Goal: Information Seeking & Learning: Find contact information

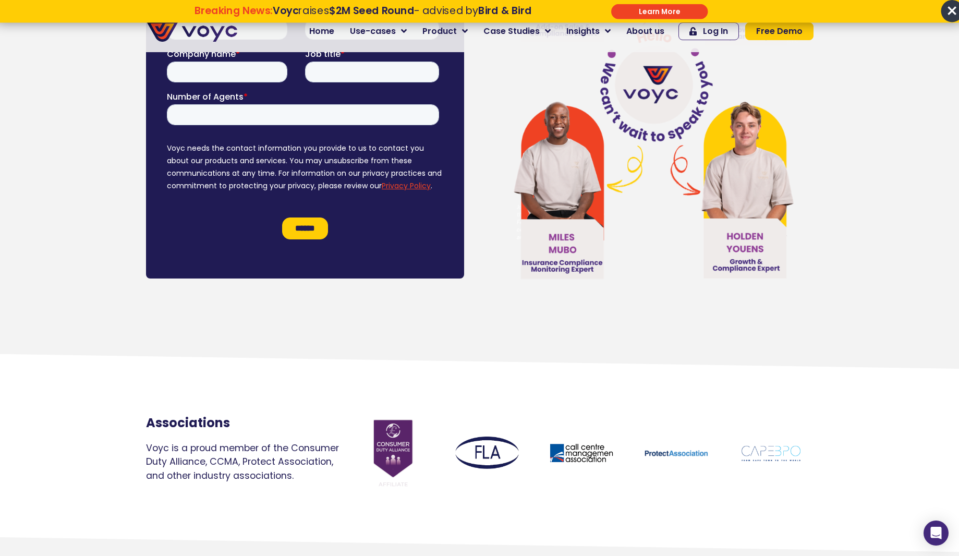
scroll to position [7036, 0]
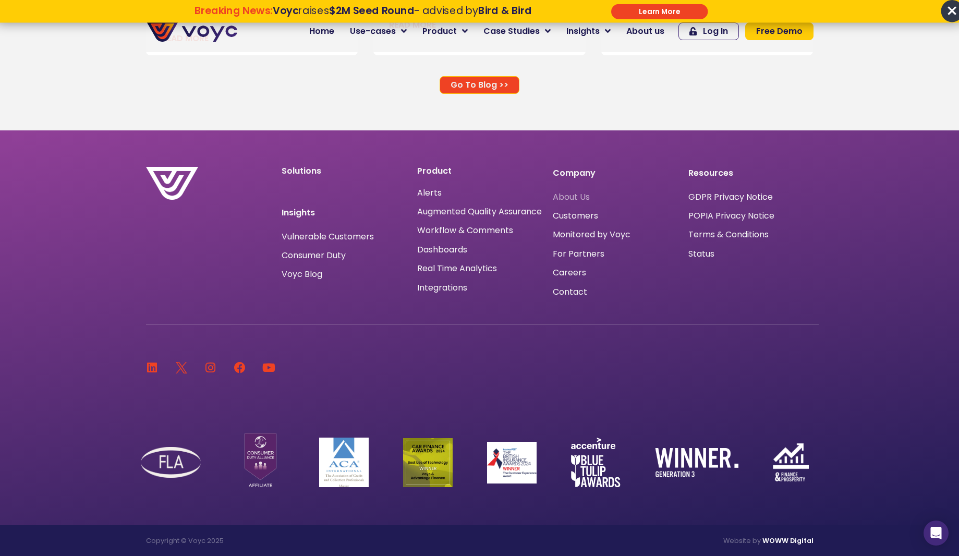
click at [569, 197] on span "About Us" at bounding box center [571, 197] width 37 height 0
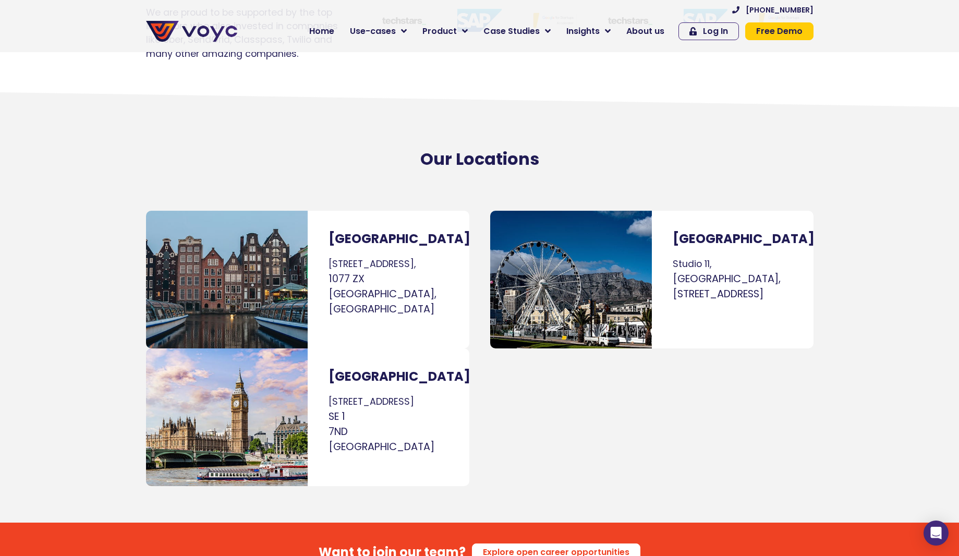
scroll to position [5895, 8]
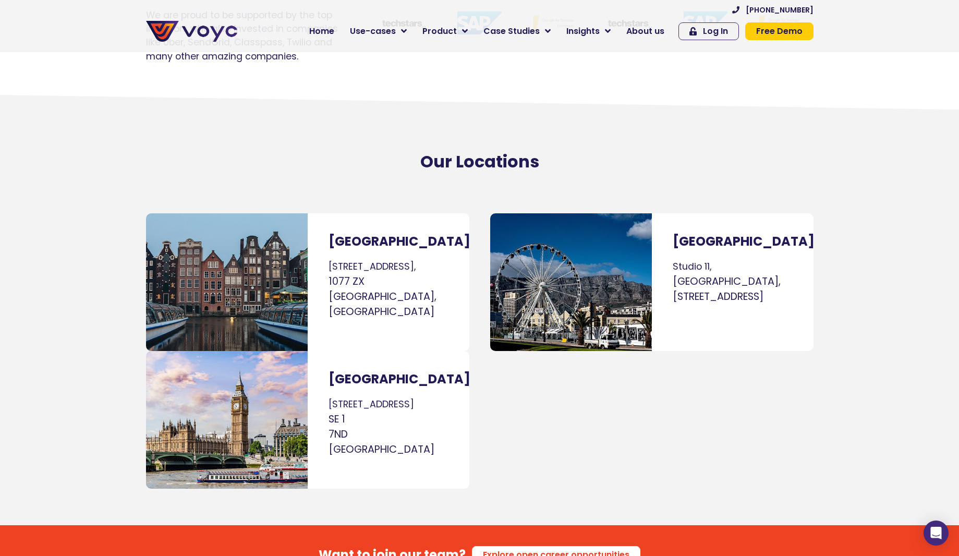
click at [317, 215] on div "[GEOGRAPHIC_DATA] [STREET_ADDRESS]" at bounding box center [389, 282] width 162 height 138
copy p "[STREET_ADDRESS],"
click at [333, 274] on span "1077 ZX" at bounding box center [346, 281] width 36 height 14
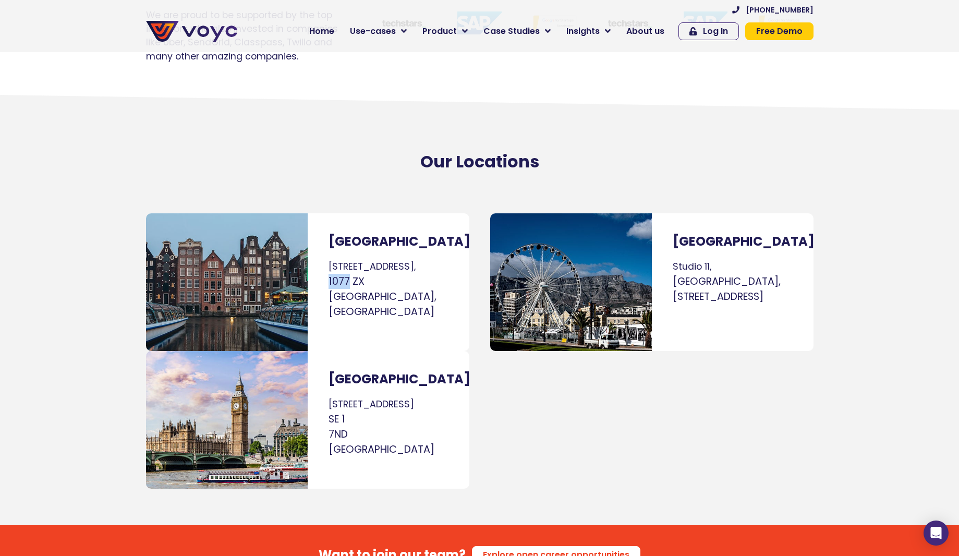
click at [333, 274] on span "1077 ZX" at bounding box center [346, 281] width 36 height 14
copy span "1077 ZX"
click at [333, 274] on span "1077 ZX" at bounding box center [346, 281] width 36 height 14
